Goal: Find specific page/section: Find specific page/section

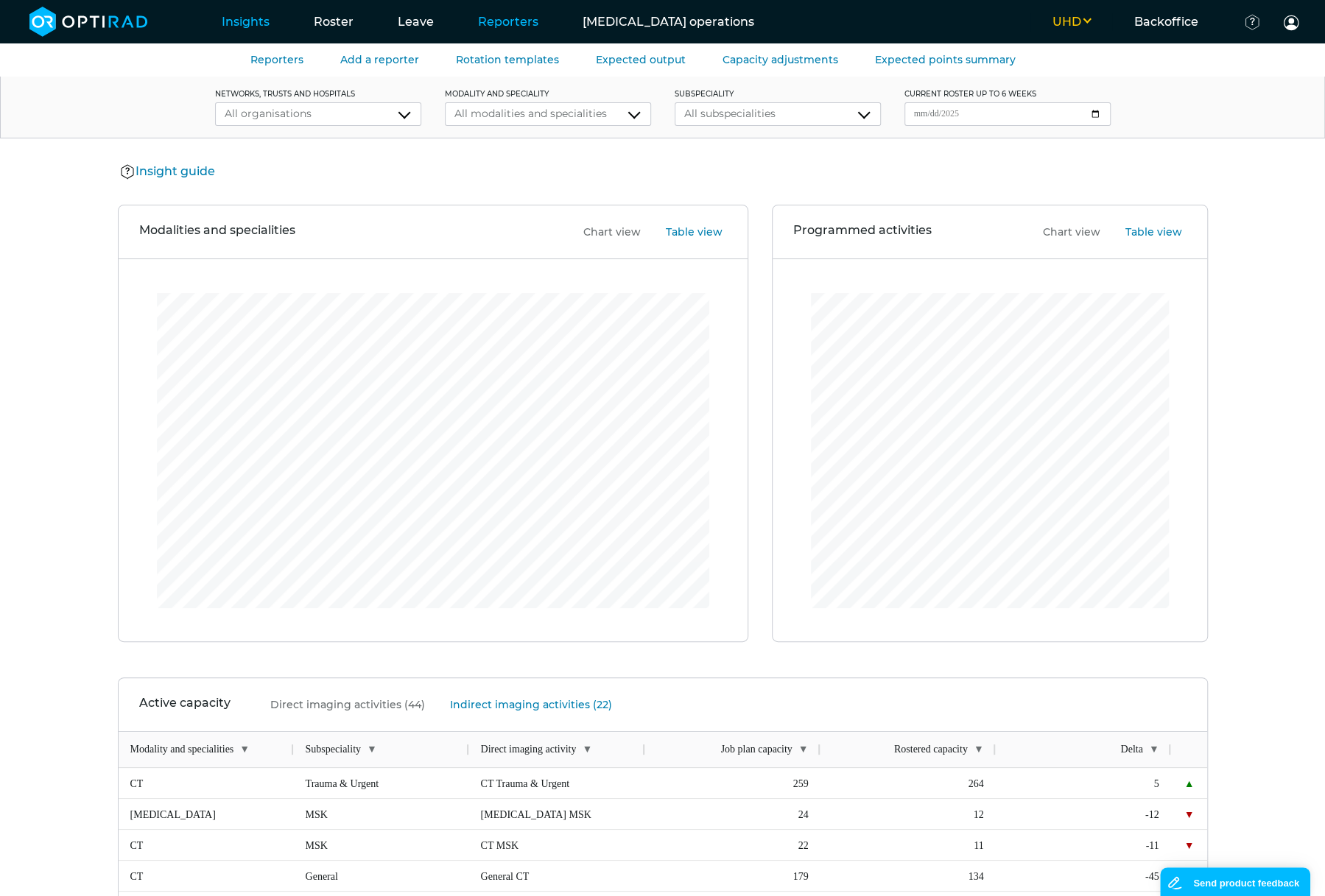
click at [499, 20] on link "Reporters" at bounding box center [508, 21] width 105 height 58
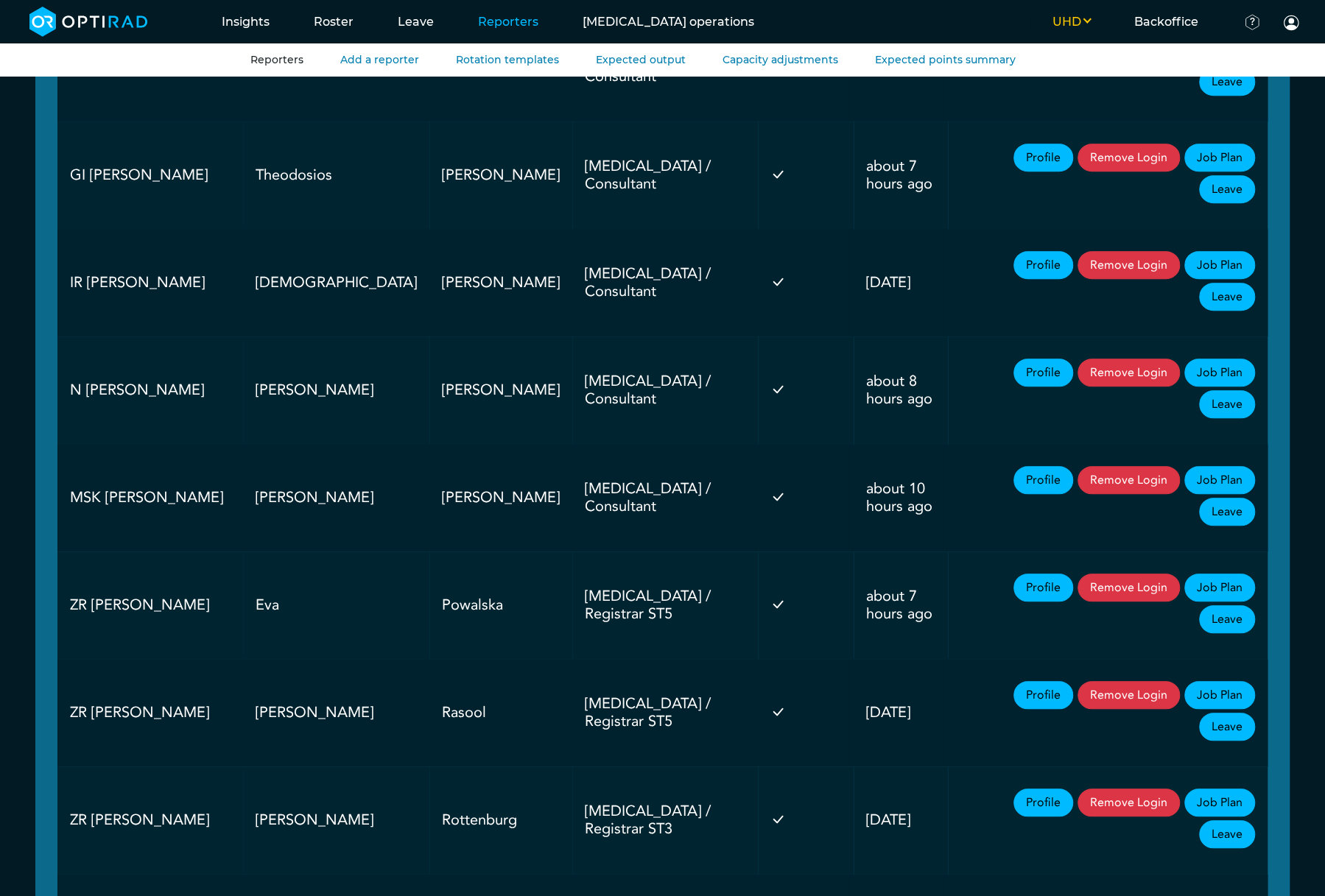
scroll to position [4513, 0]
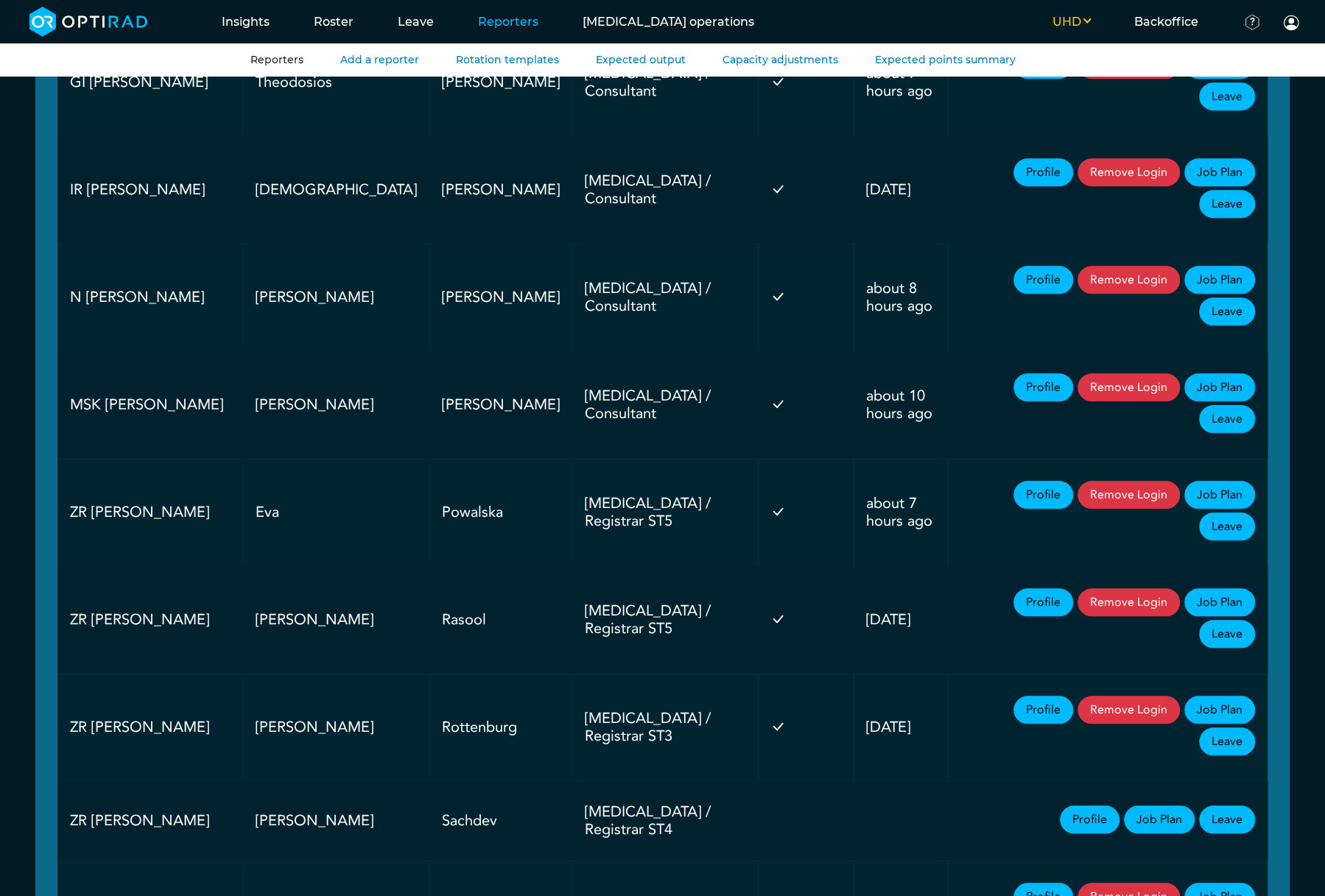
drag, startPoint x: 67, startPoint y: 344, endPoint x: 147, endPoint y: 754, distance: 417.7
copy tbody "ZR [PERSON_NAME] Sina [MEDICAL_DATA] / Registrar ST1 about [DATE] Profile Remov…"
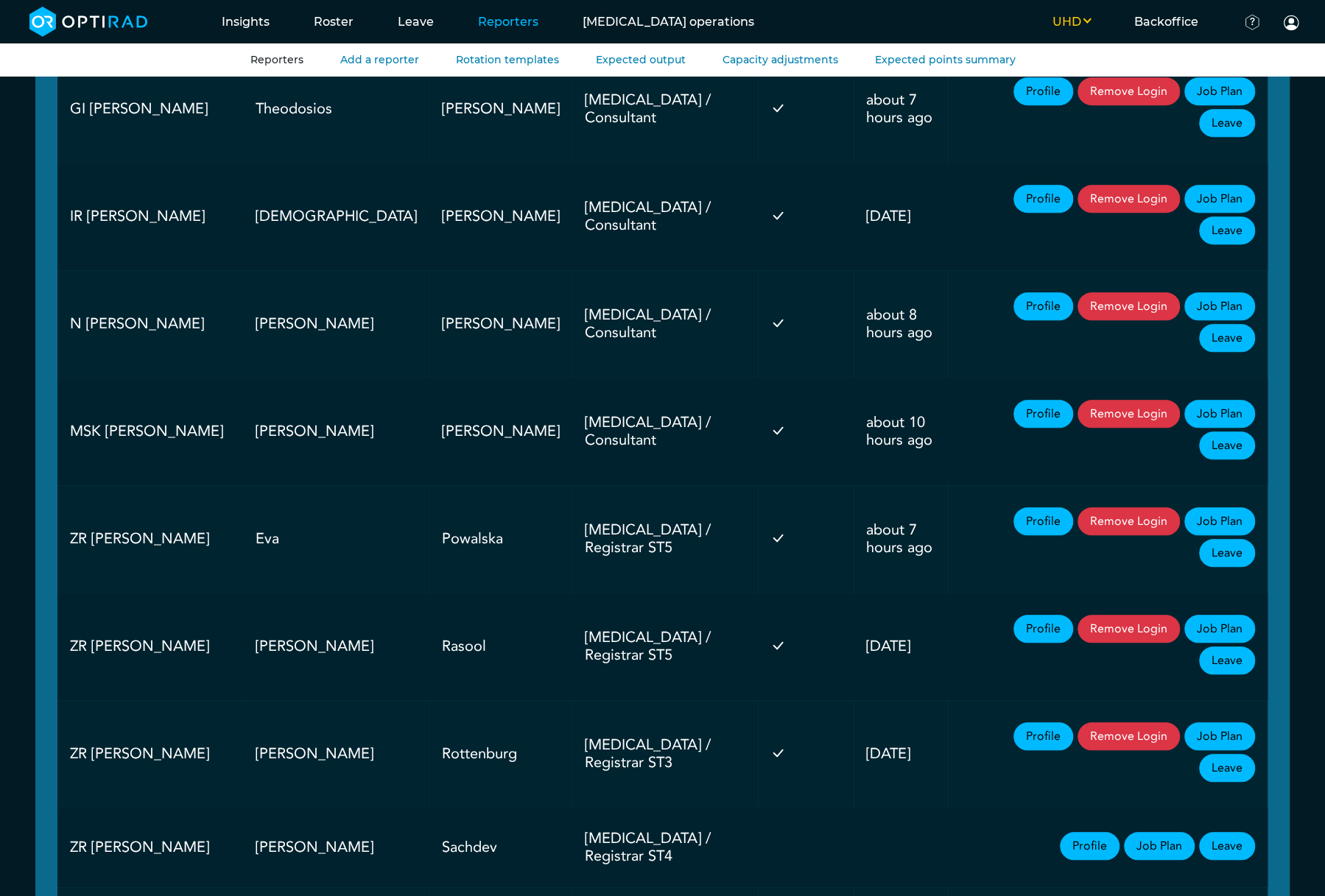
copy tbody "ZR [PERSON_NAME] Sina [MEDICAL_DATA] / Registrar ST1 about [DATE] Profile Remov…"
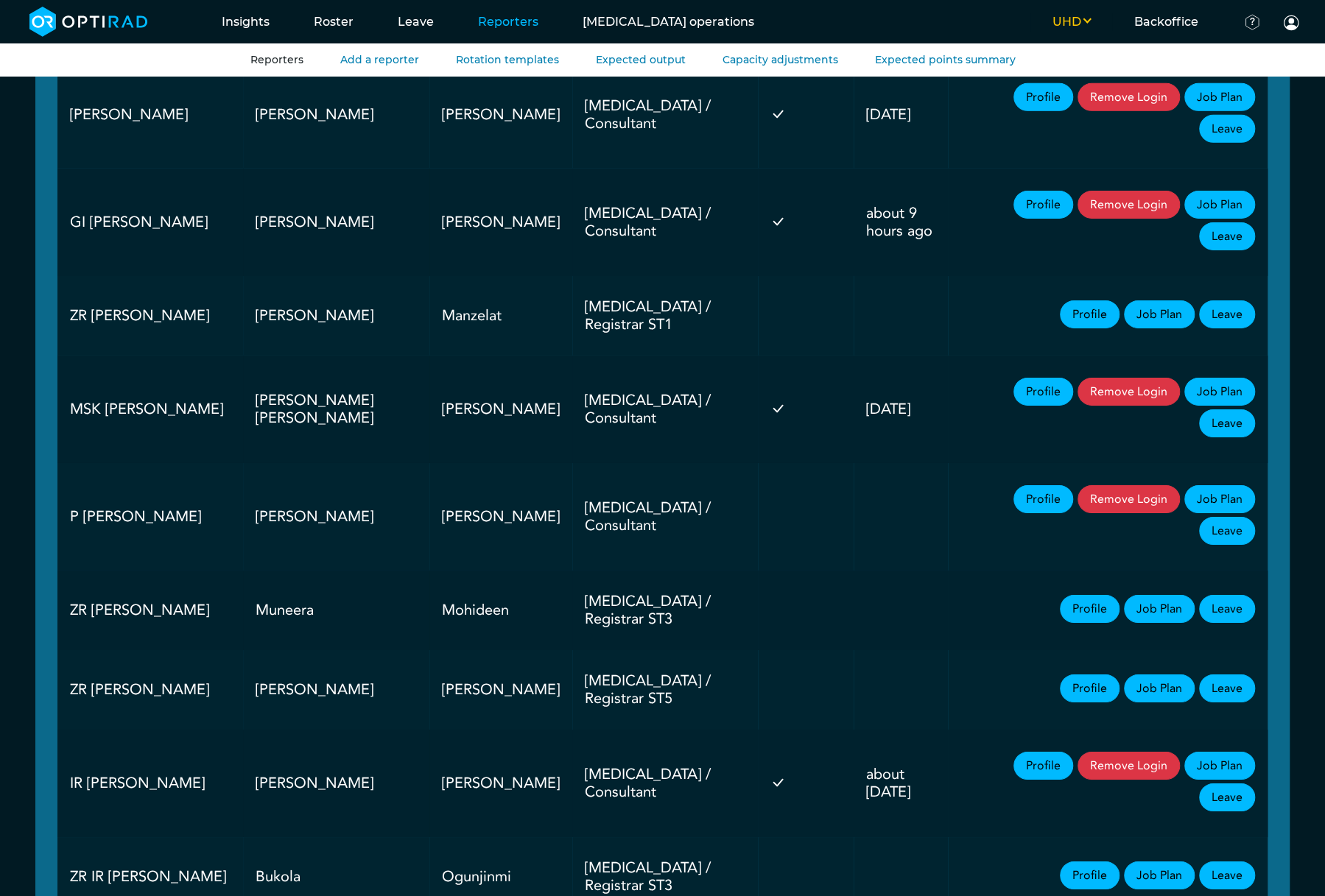
scroll to position [781, 0]
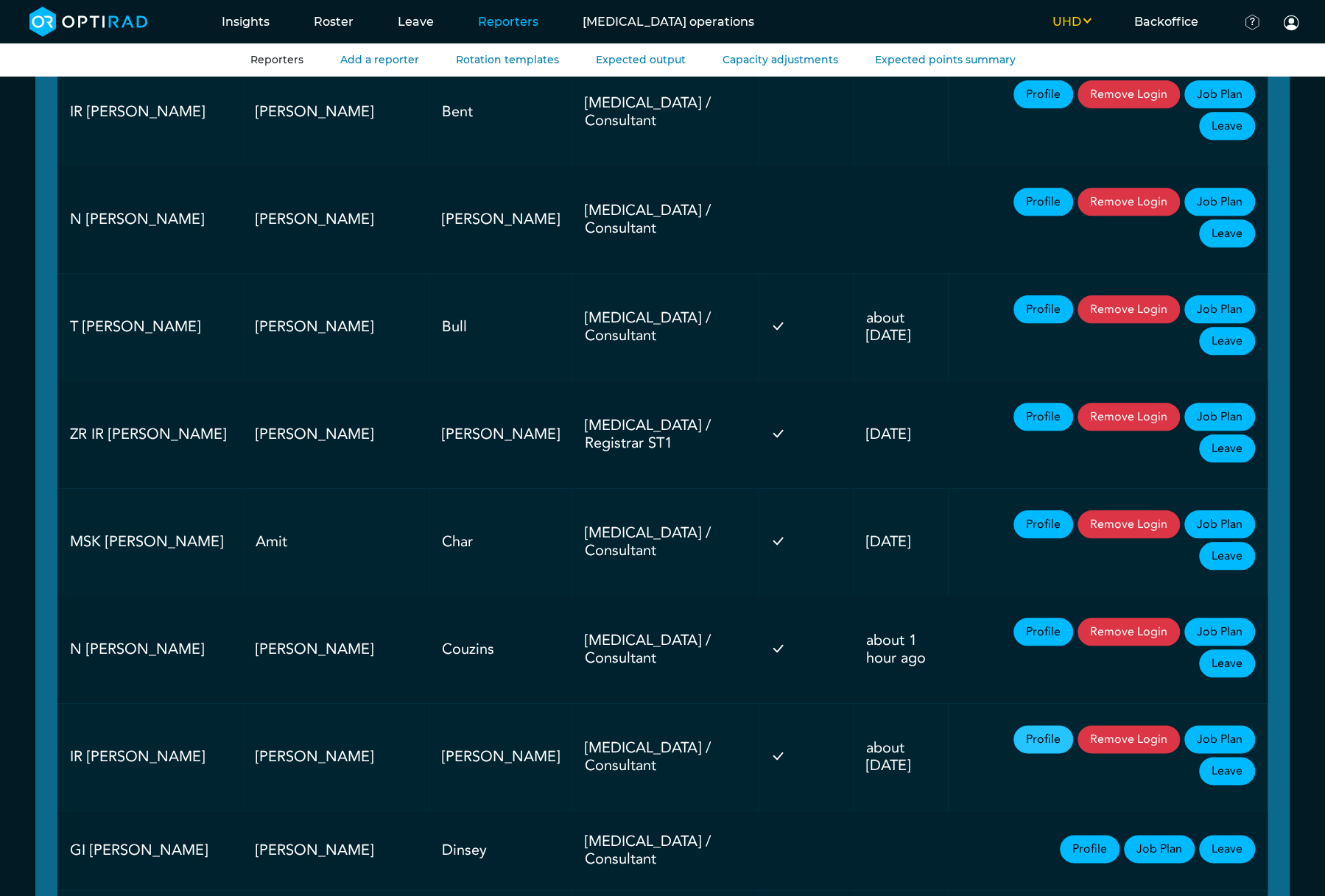
click at [1014, 725] on link "Profile" at bounding box center [1043, 739] width 59 height 28
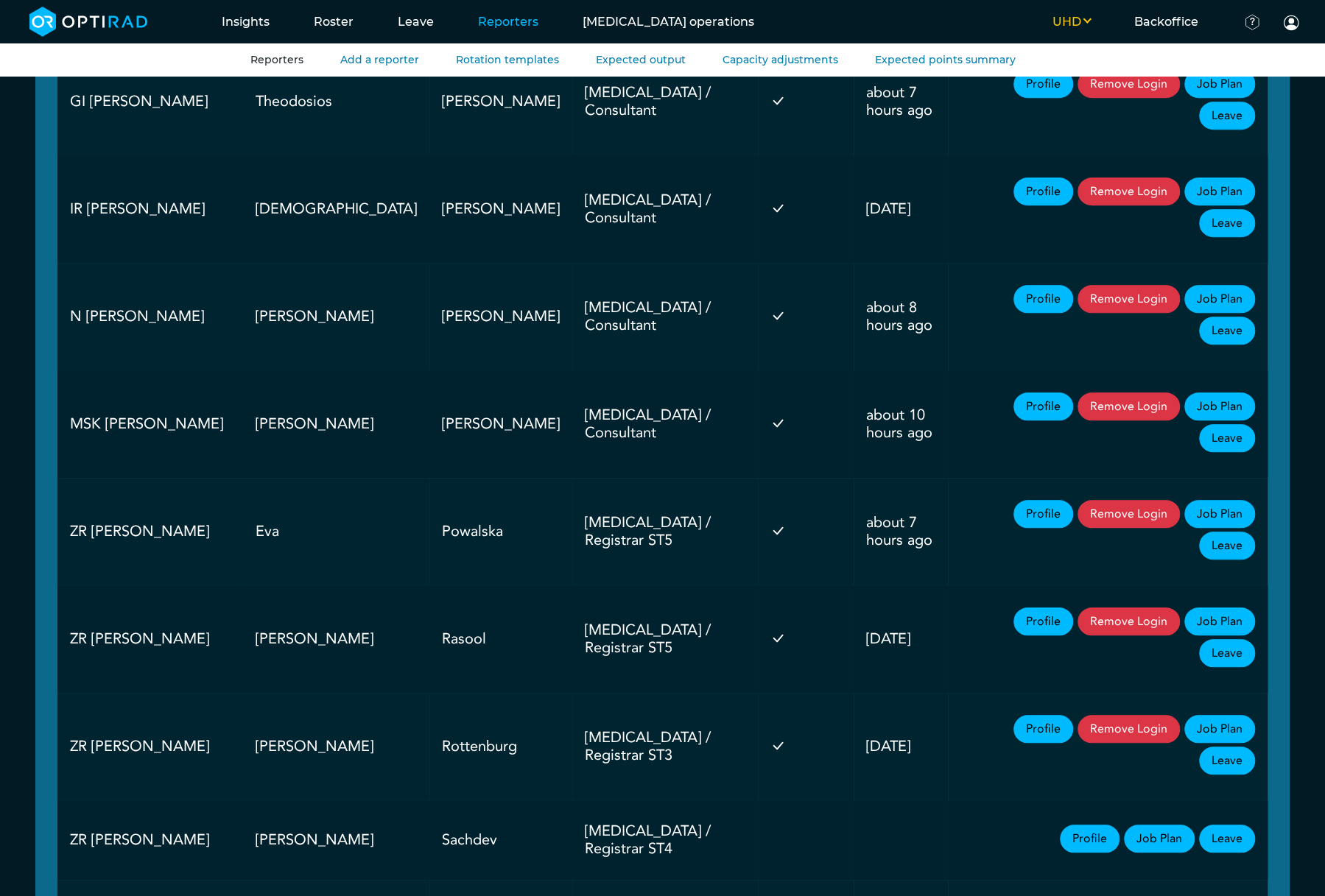
scroll to position [4513, 0]
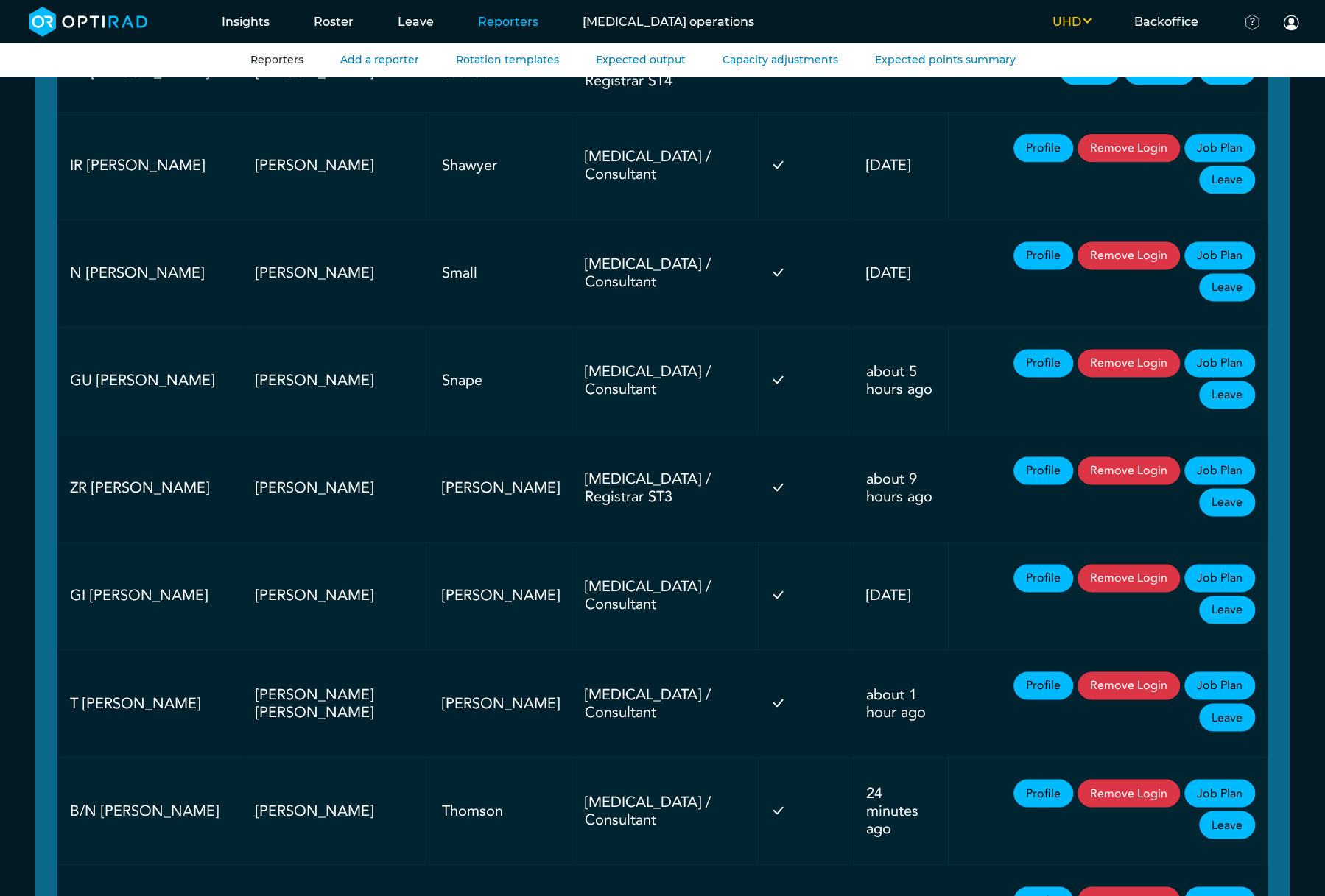
scroll to position [4336, 0]
